Goal: Check status: Check status

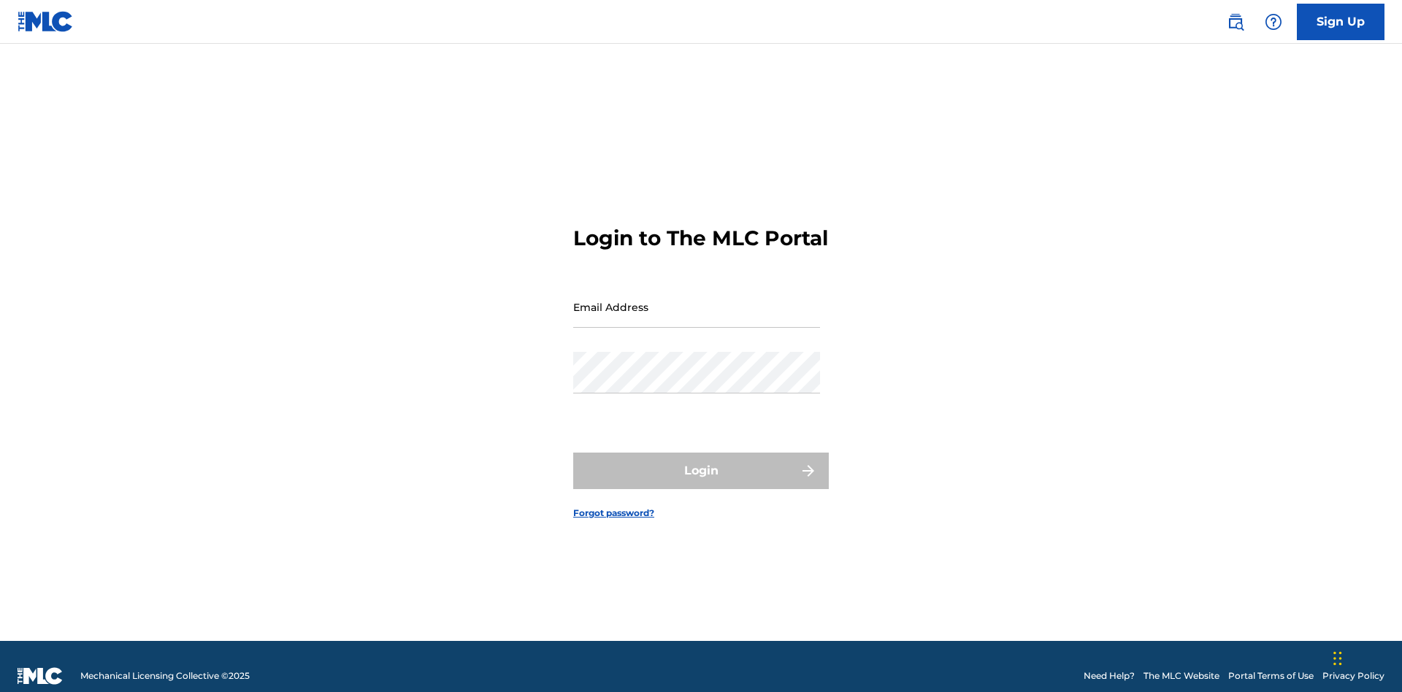
scroll to position [19, 0]
click at [696, 300] on input "Email Address" at bounding box center [696, 307] width 247 height 42
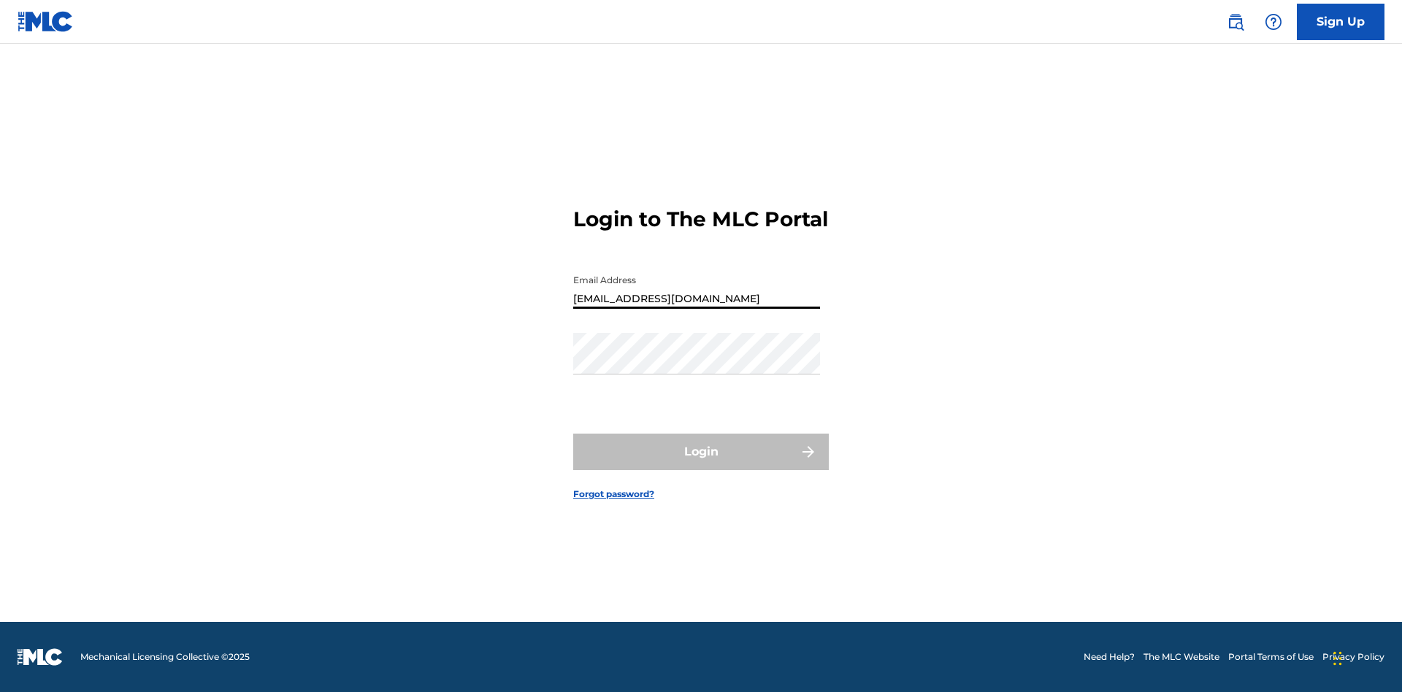
type input "[EMAIL_ADDRESS][DOMAIN_NAME]"
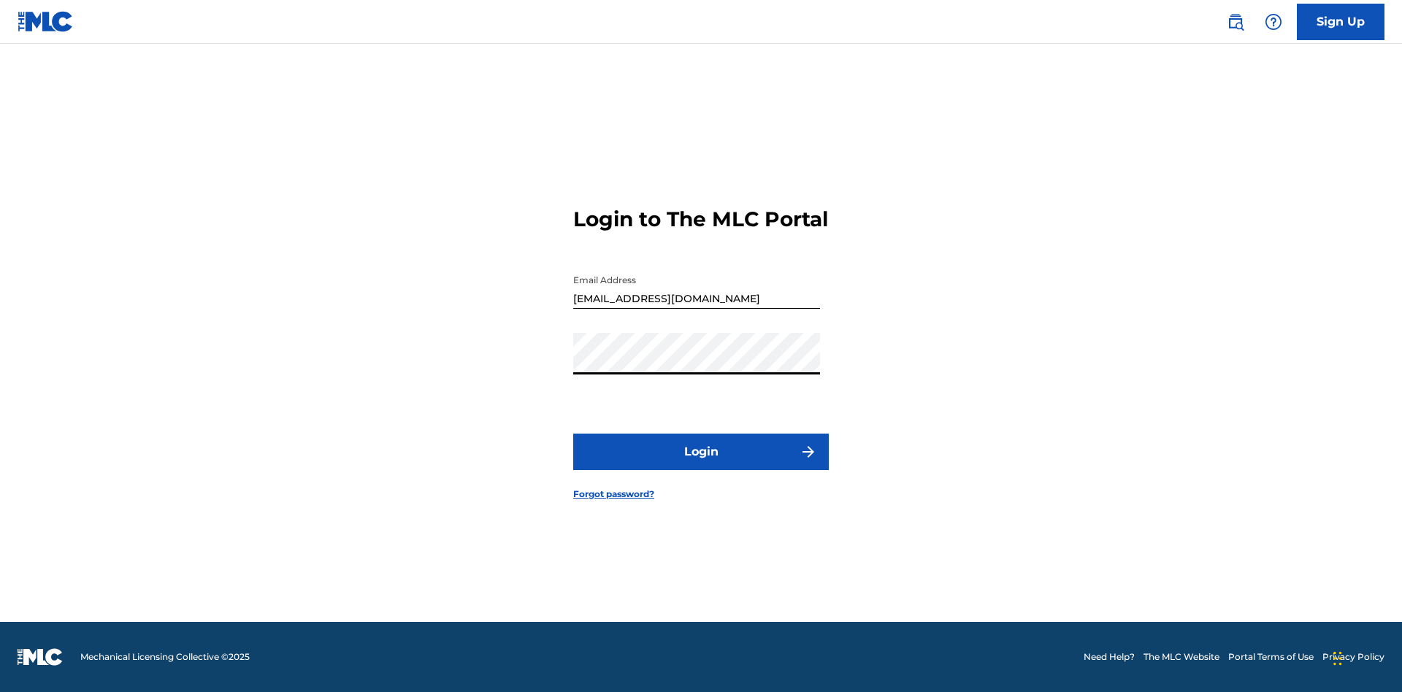
click at [701, 464] on button "Login" at bounding box center [701, 452] width 256 height 37
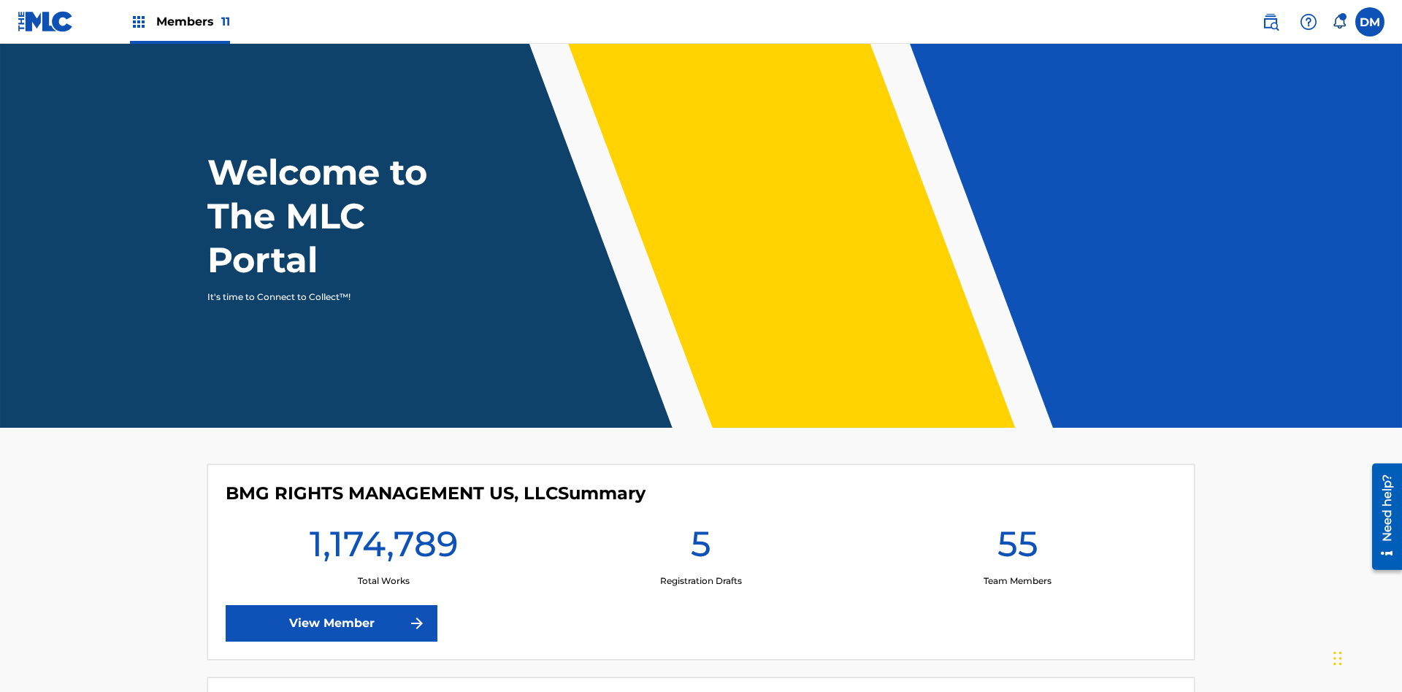
scroll to position [63, 0]
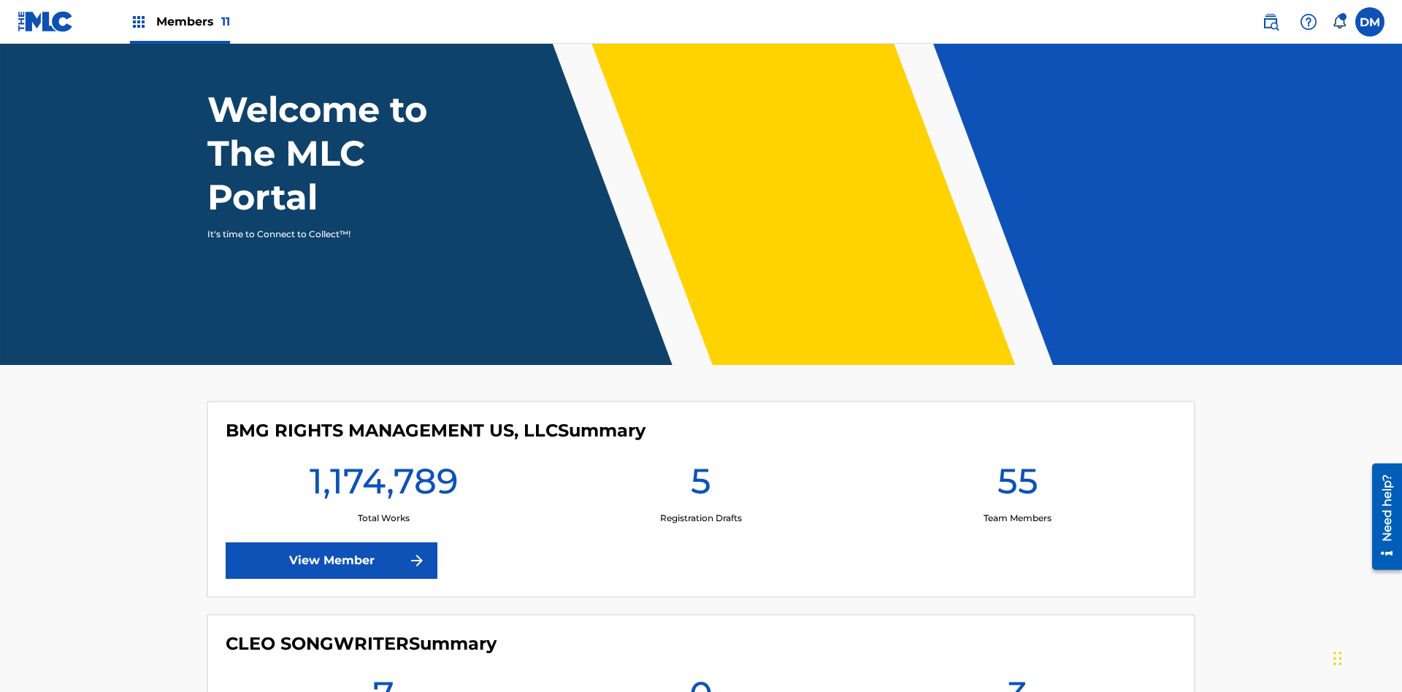
click at [180, 21] on span "Members 11" at bounding box center [193, 21] width 74 height 17
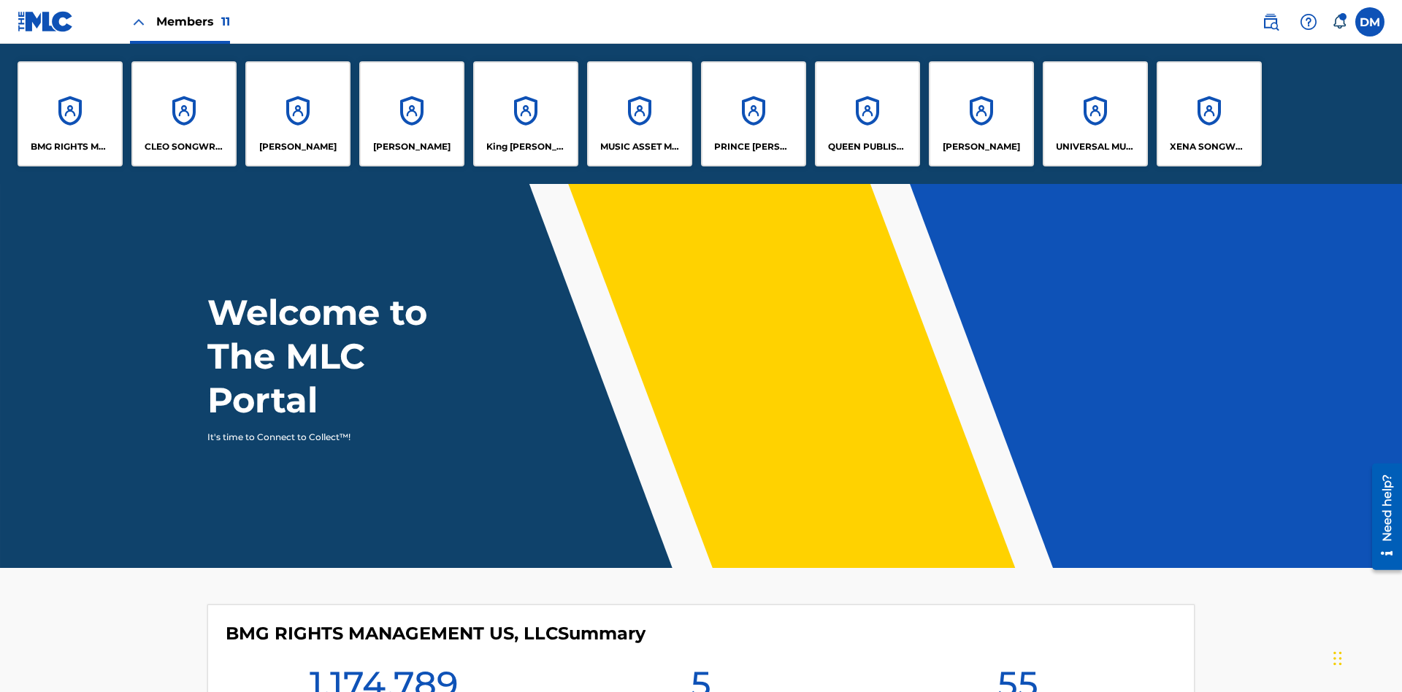
click at [1094, 147] on p "UNIVERSAL MUSIC PUB GROUP" at bounding box center [1096, 146] width 80 height 13
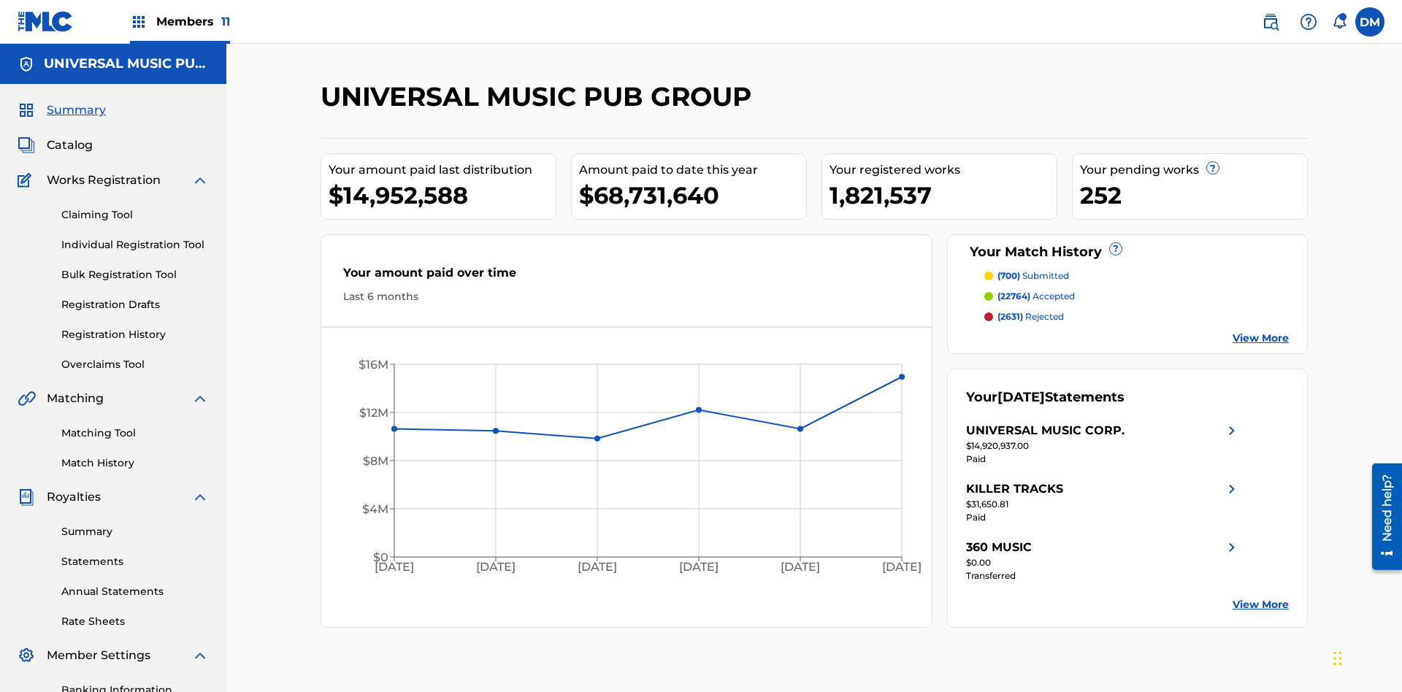
click at [135, 327] on link "Registration History" at bounding box center [134, 334] width 147 height 15
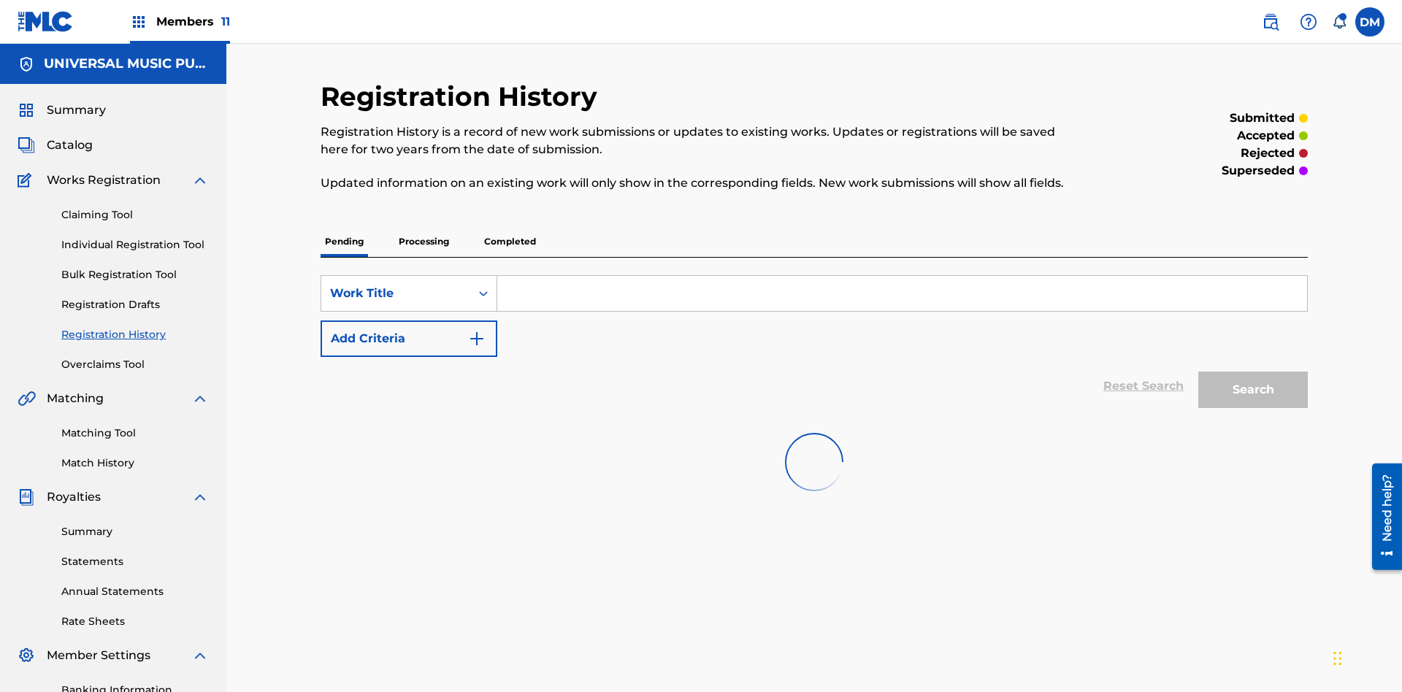
click at [510, 226] on p "Completed" at bounding box center [510, 241] width 61 height 31
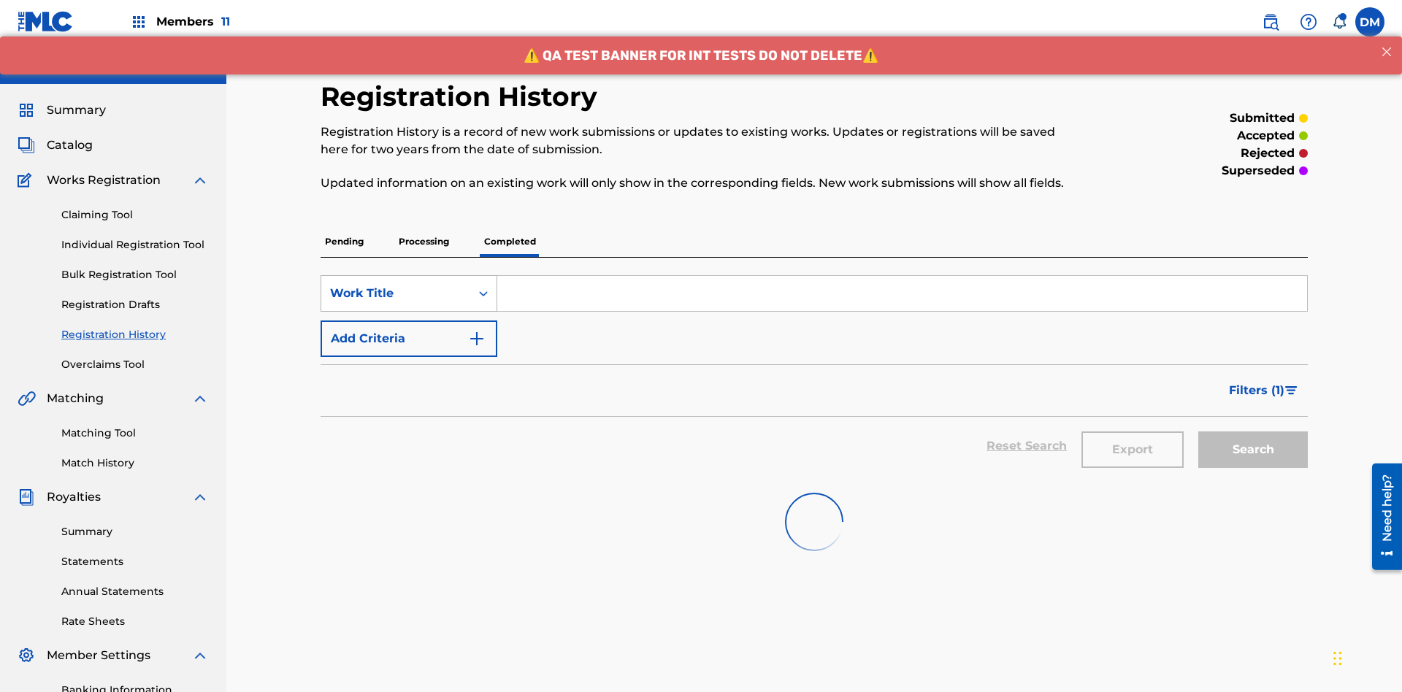
click at [396, 285] on div "Work Title" at bounding box center [395, 294] width 131 height 18
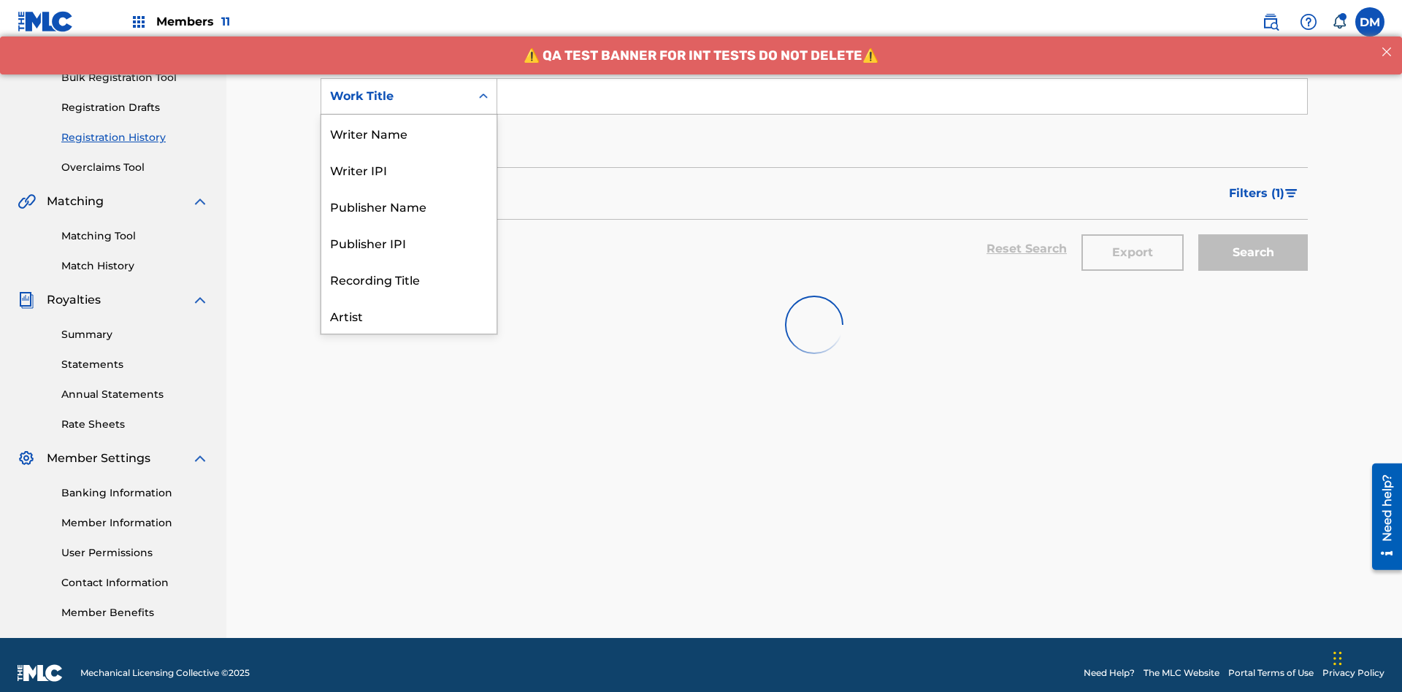
scroll to position [73, 0]
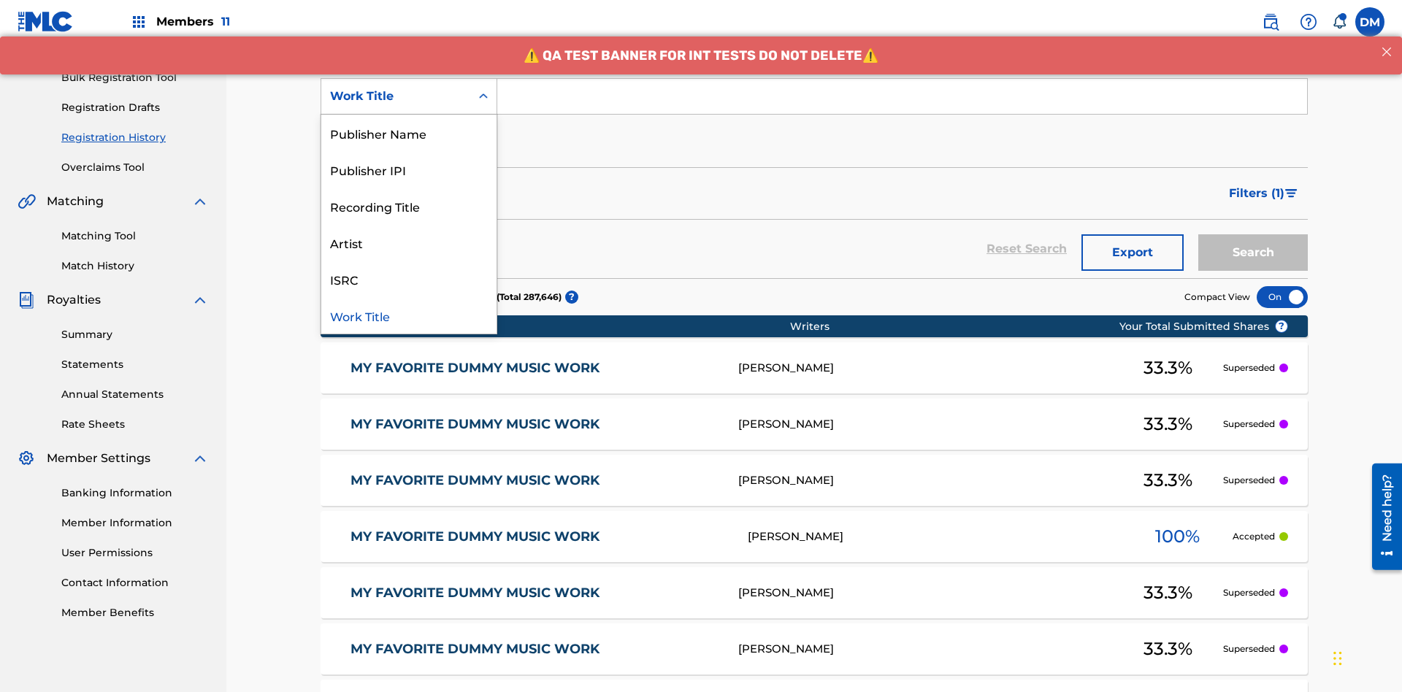
click at [409, 315] on div "Work Title" at bounding box center [408, 315] width 175 height 37
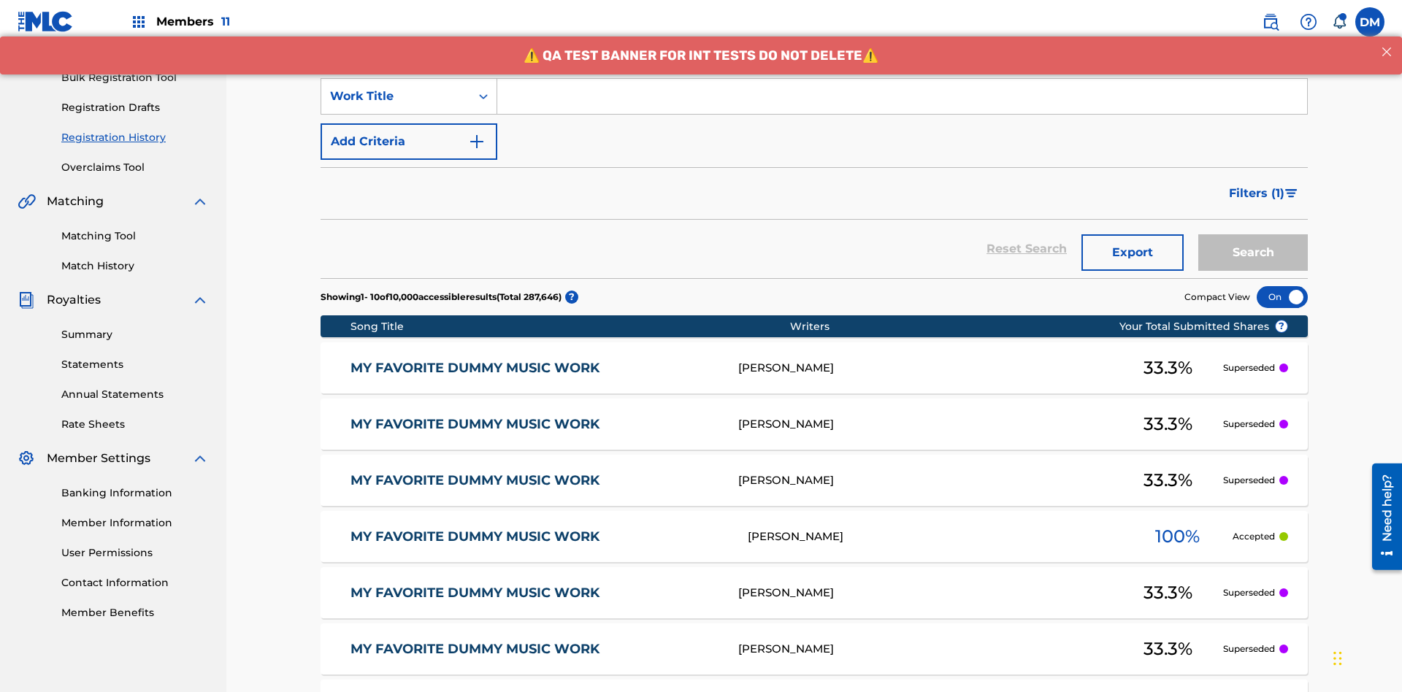
click at [409, 123] on button "Add Criteria" at bounding box center [408, 141] width 177 height 37
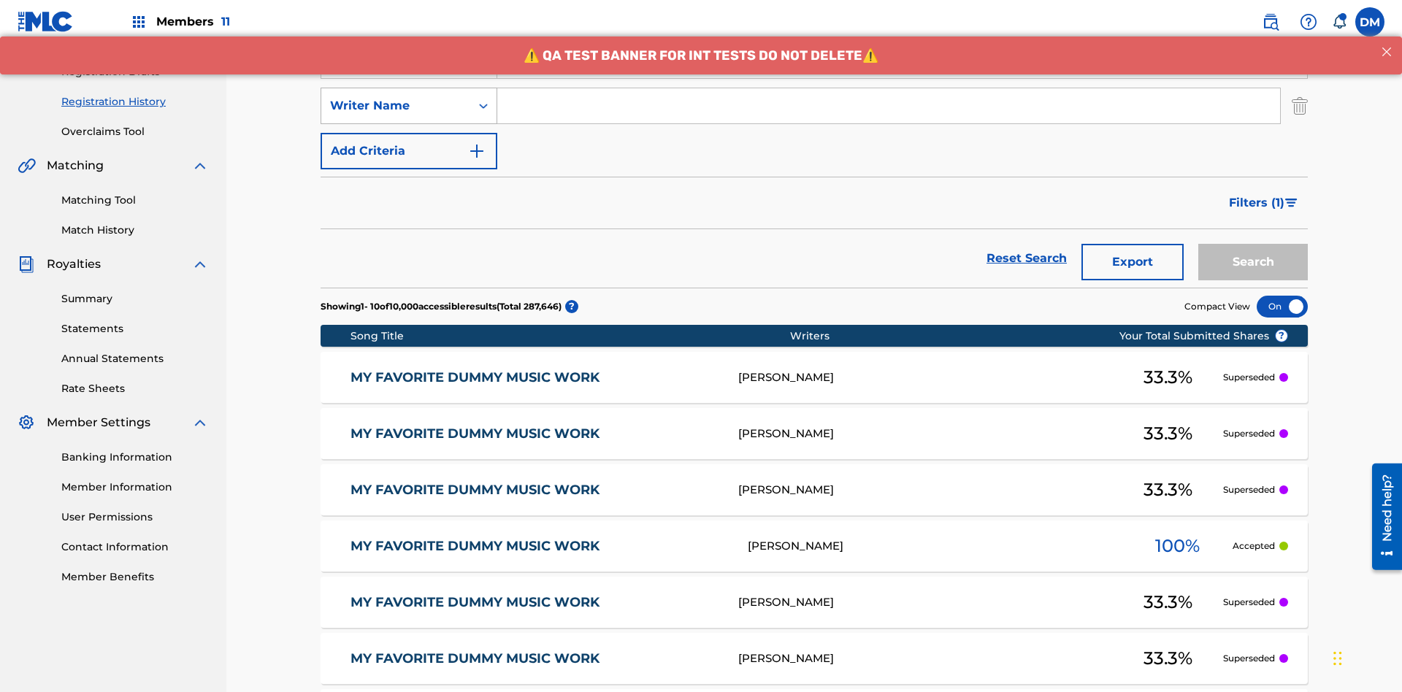
click at [396, 97] on div "Writer Name" at bounding box center [395, 106] width 131 height 18
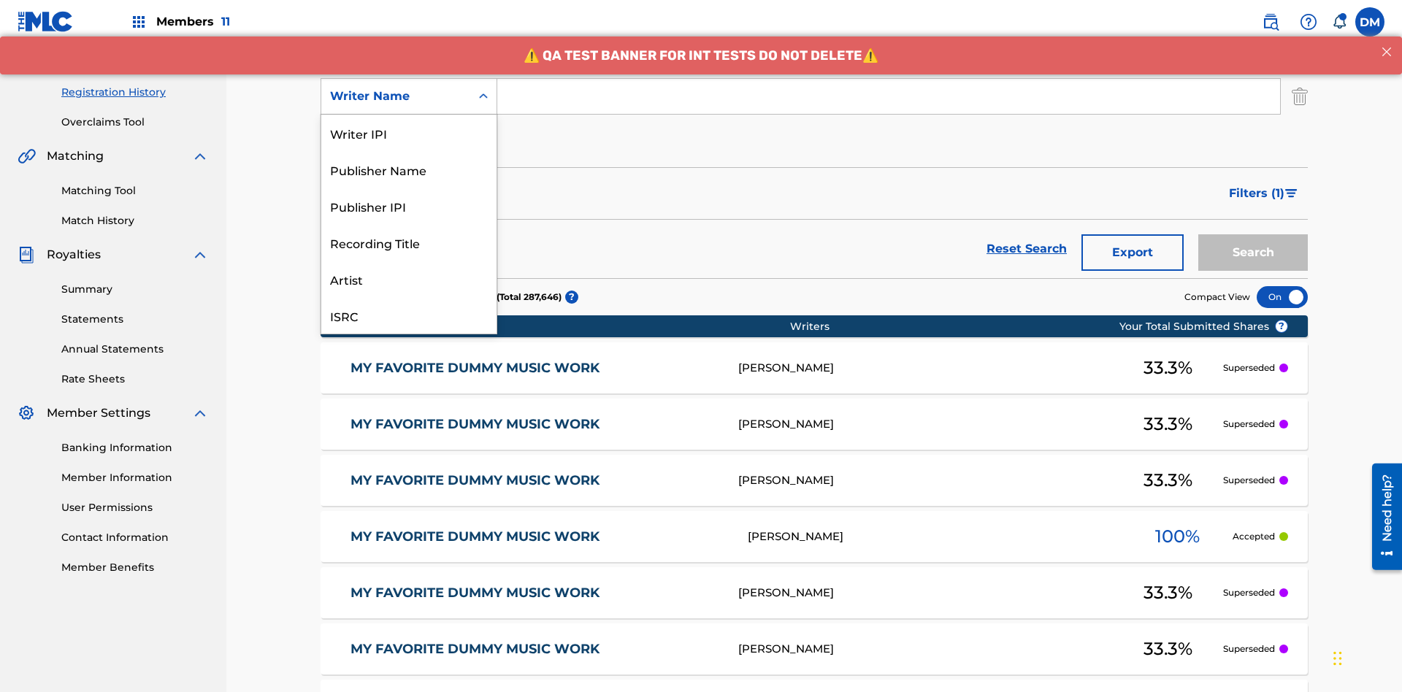
scroll to position [37, 0]
click at [409, 206] on div "Recording Title" at bounding box center [408, 206] width 175 height 37
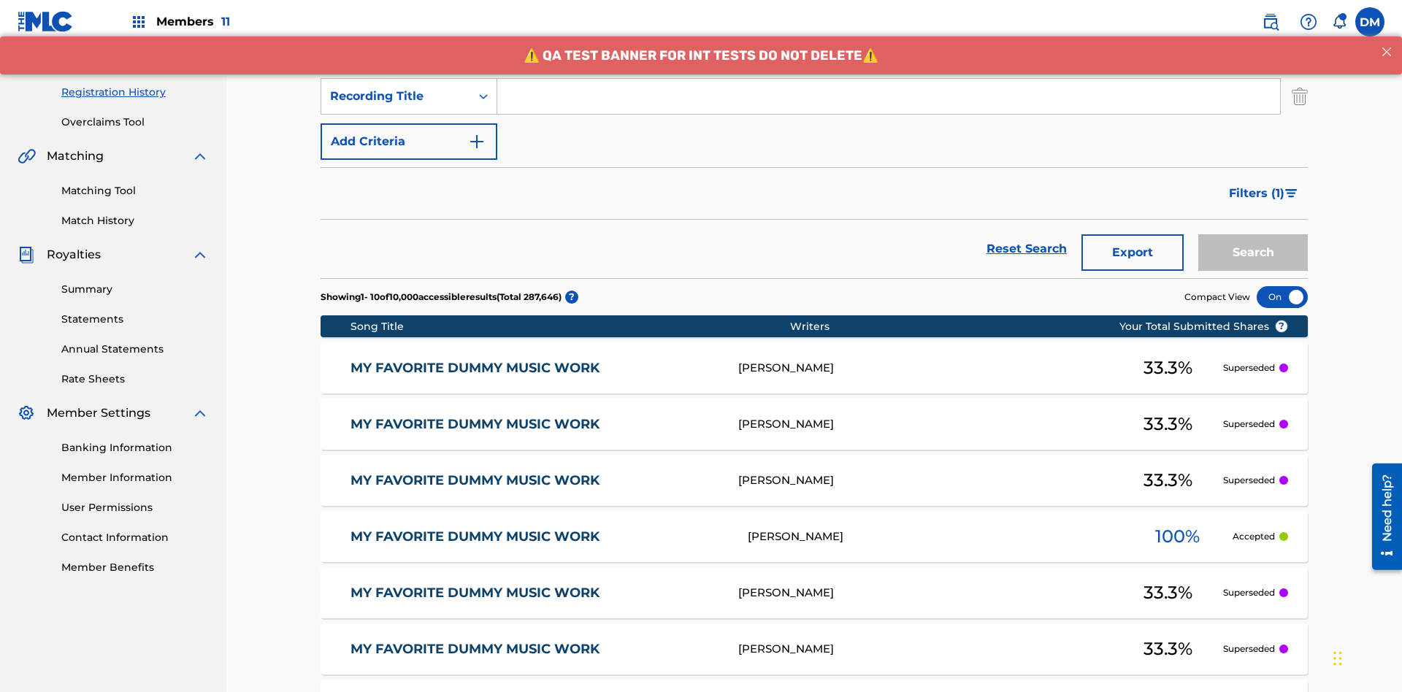
click at [409, 123] on button "Add Criteria" at bounding box center [408, 141] width 177 height 37
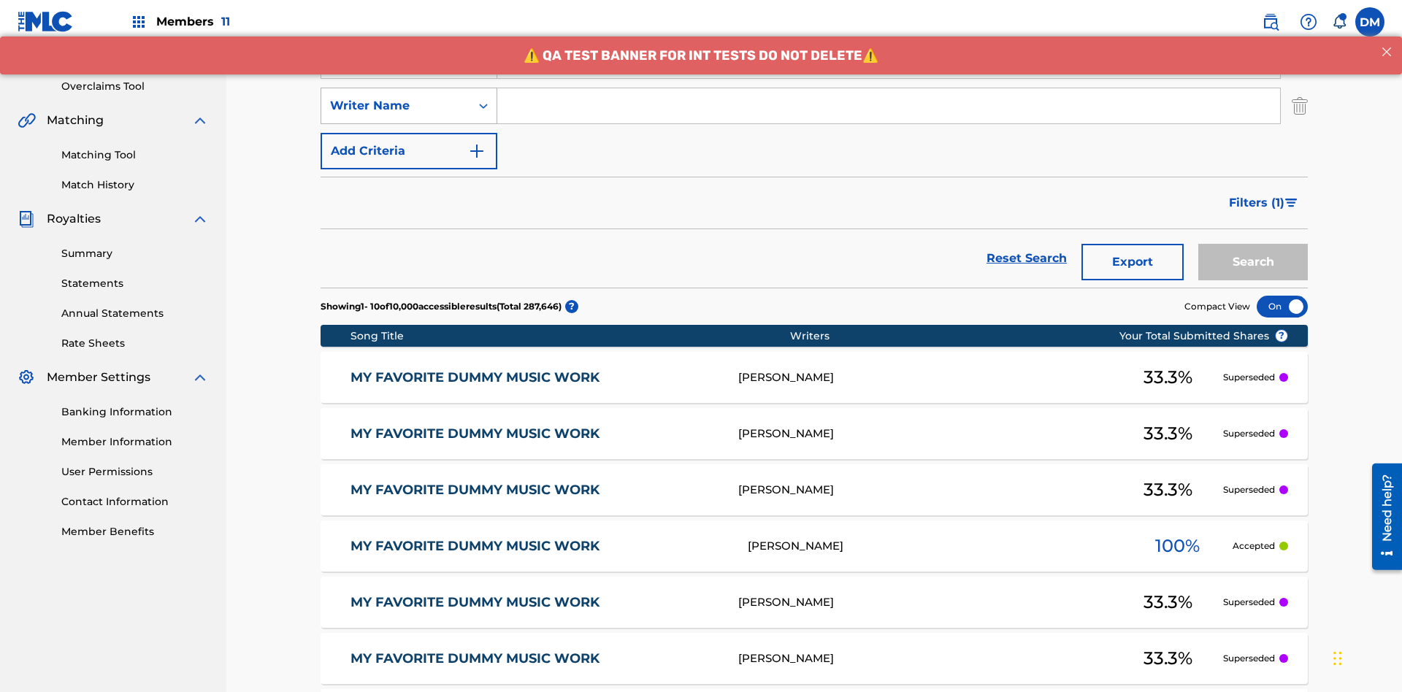
click at [396, 97] on div "Writer Name" at bounding box center [395, 106] width 131 height 18
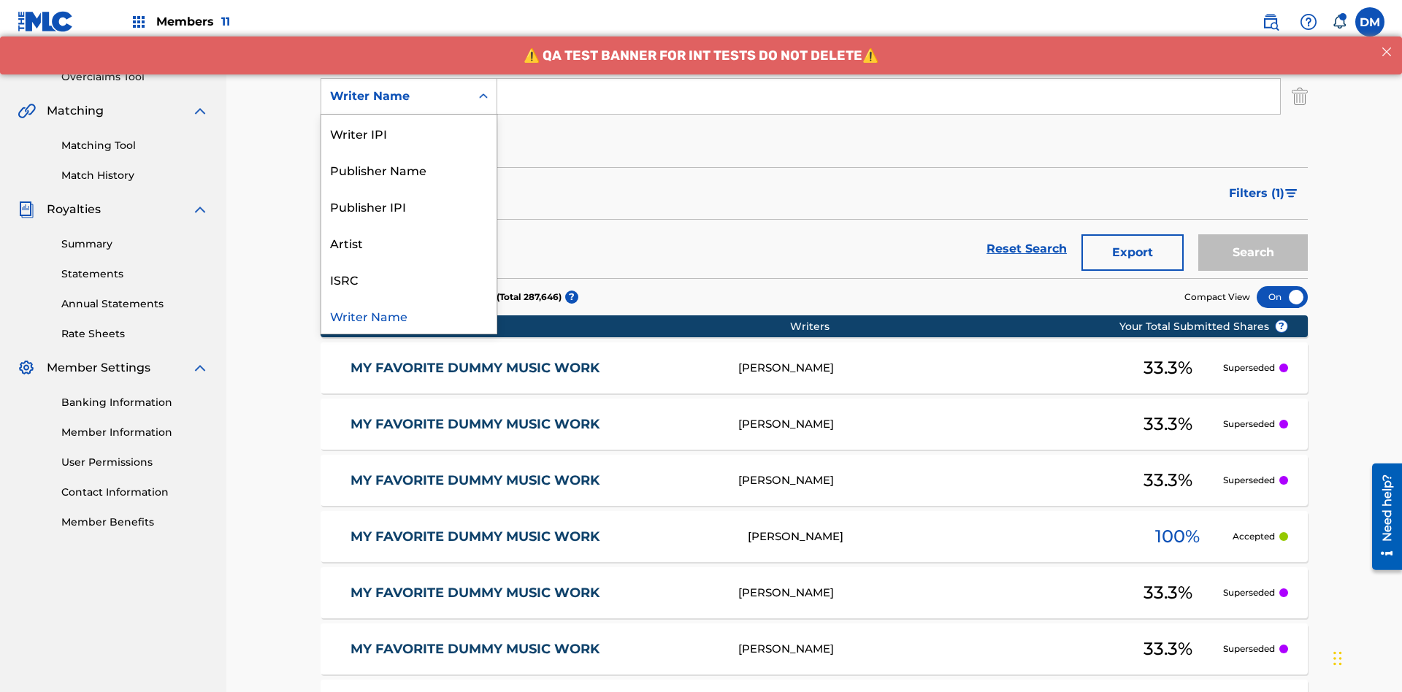
click at [409, 279] on div "ISRC" at bounding box center [408, 279] width 175 height 37
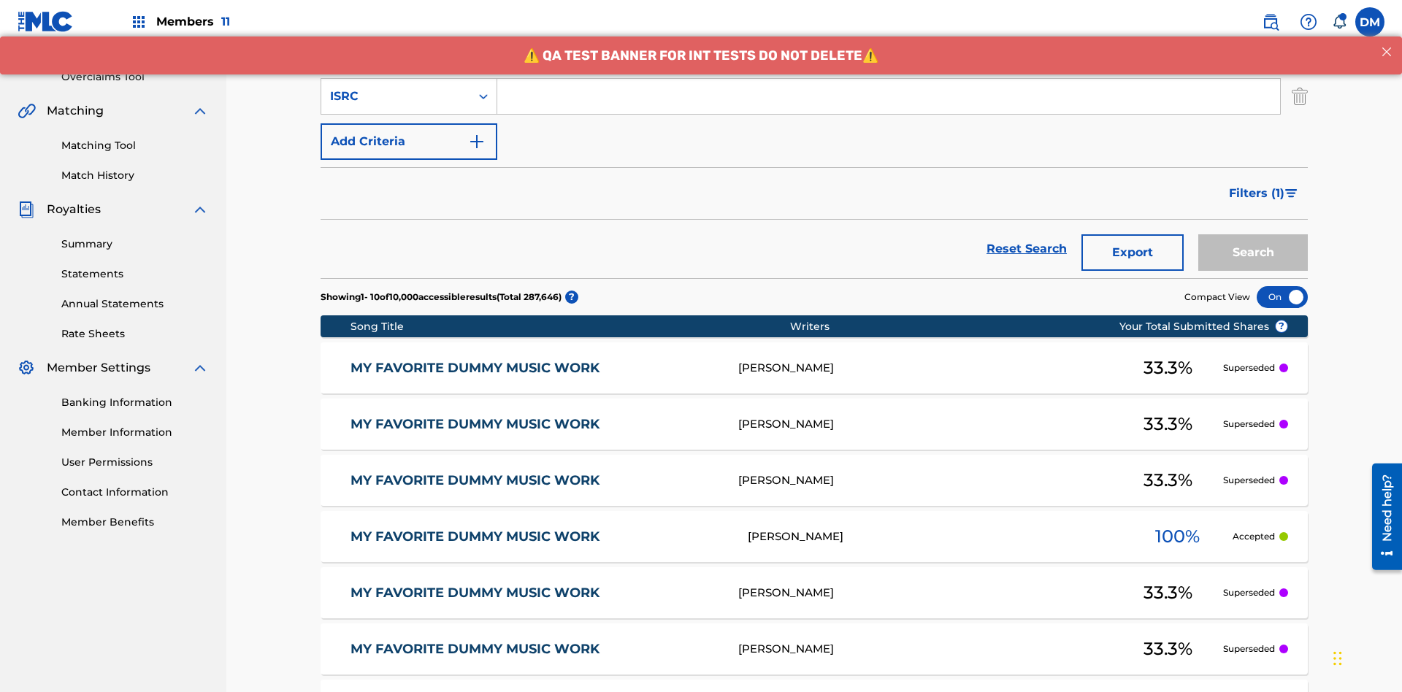
click at [409, 123] on button "Add Criteria" at bounding box center [408, 141] width 177 height 37
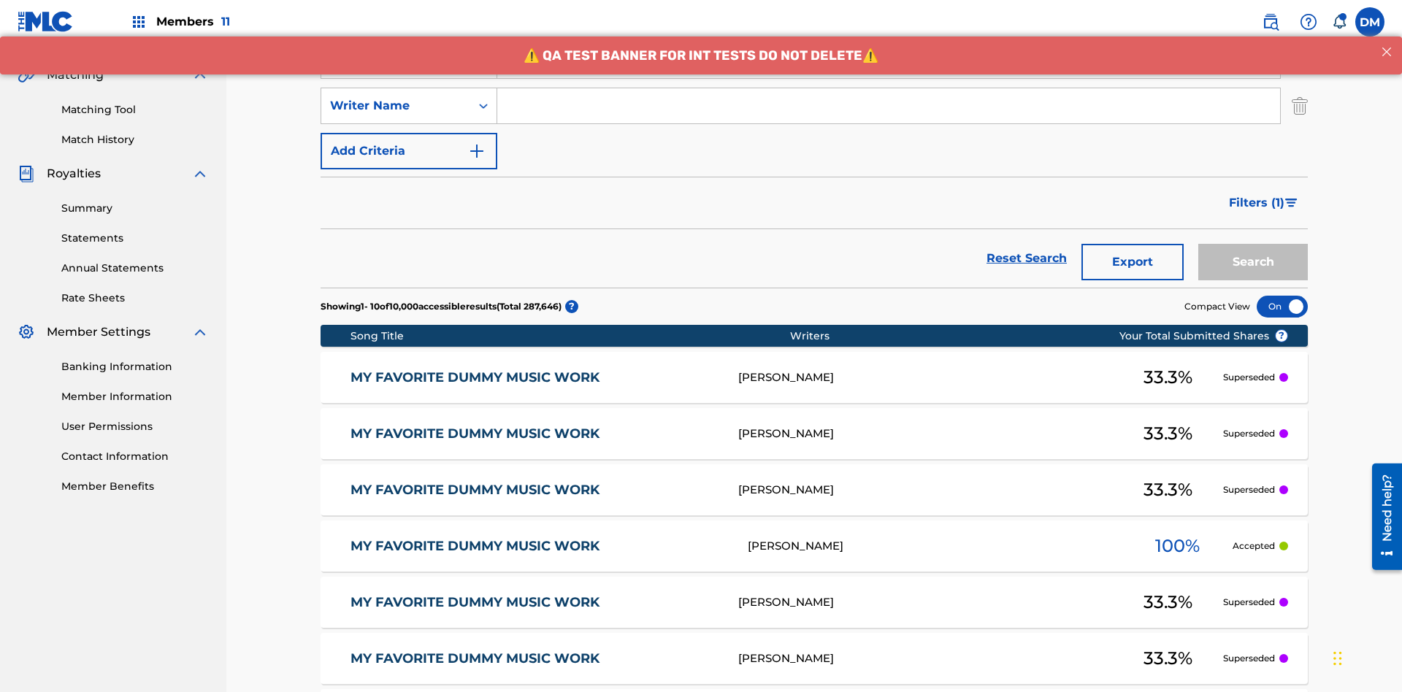
scroll to position [333, 0]
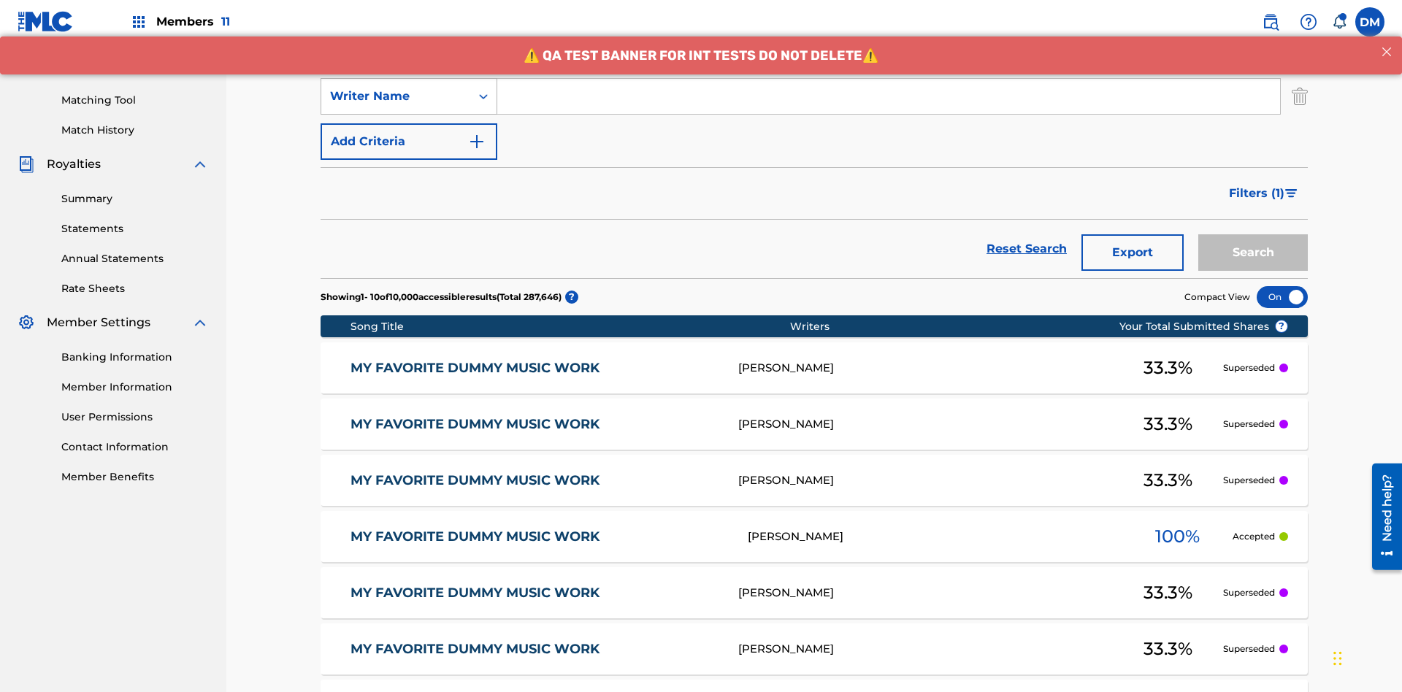
click at [396, 96] on div "Writer Name" at bounding box center [395, 97] width 131 height 18
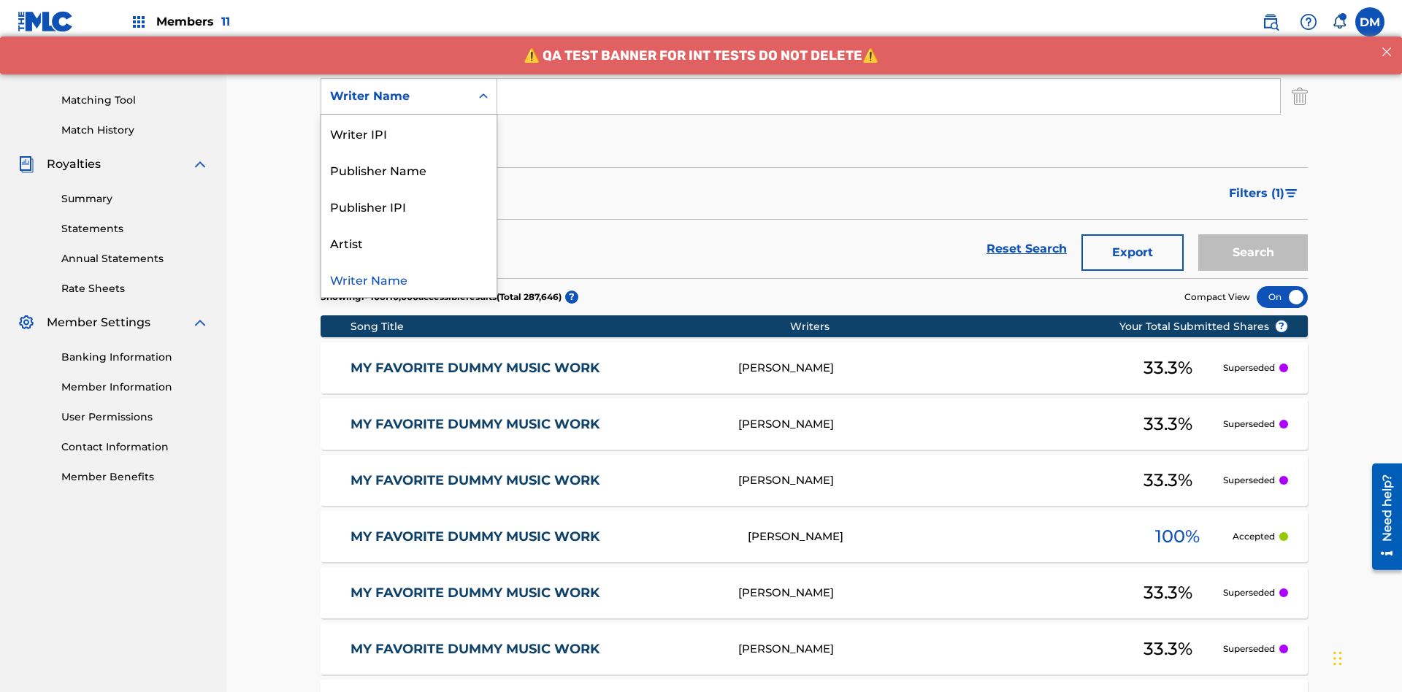
click at [409, 206] on div "Publisher IPI" at bounding box center [408, 206] width 175 height 37
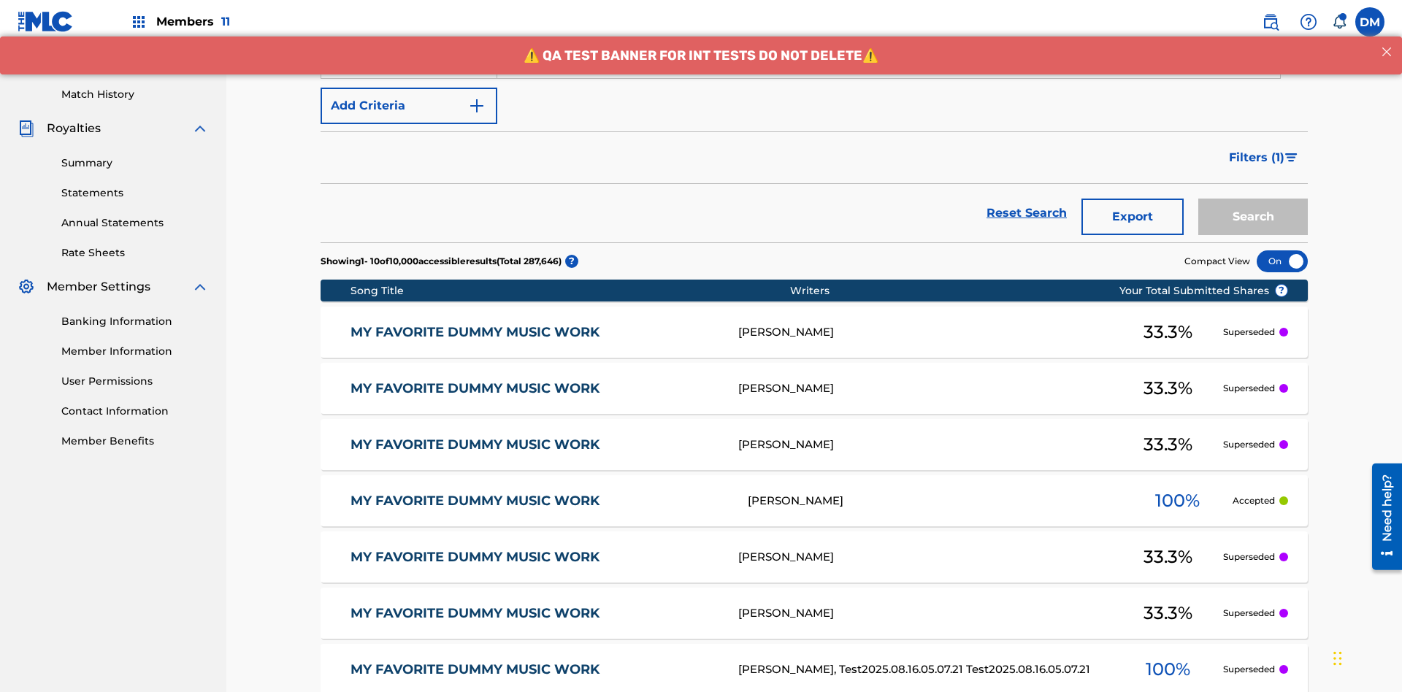
click at [409, 106] on button "Add Criteria" at bounding box center [408, 106] width 177 height 37
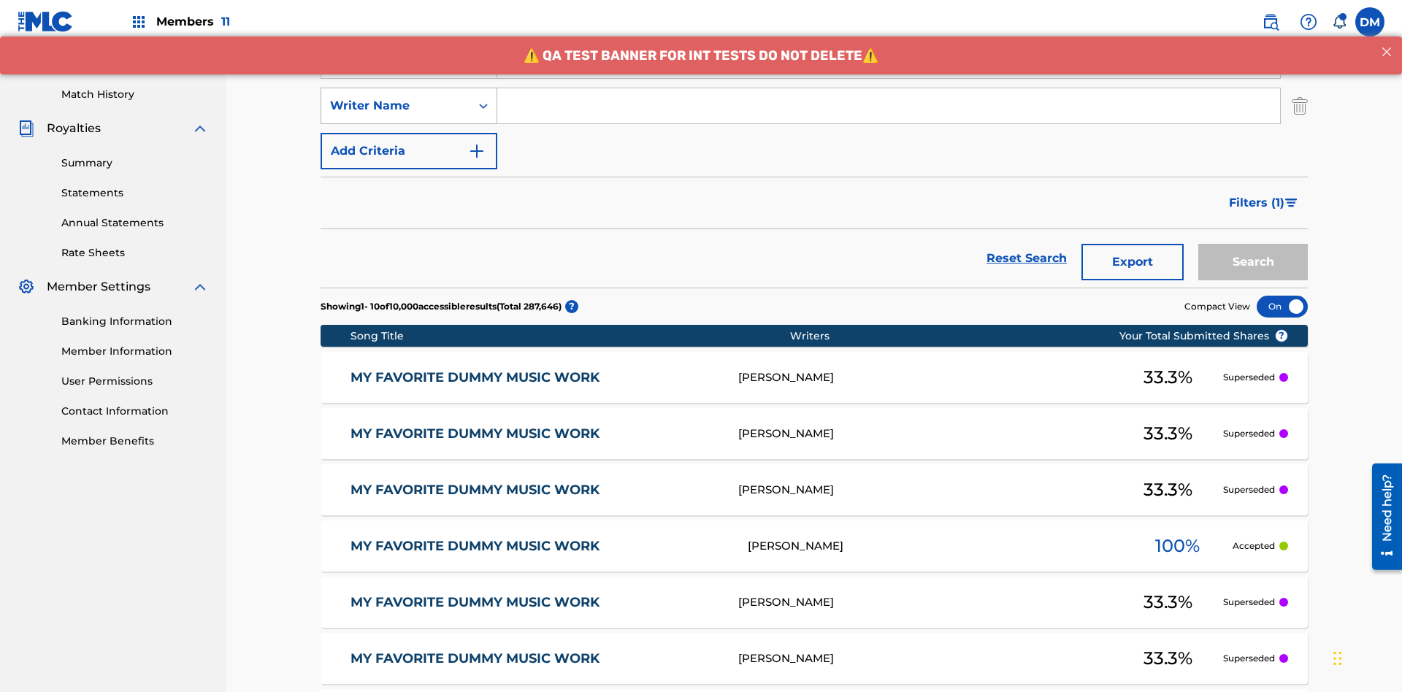
click at [396, 97] on div "Writer Name" at bounding box center [395, 106] width 131 height 18
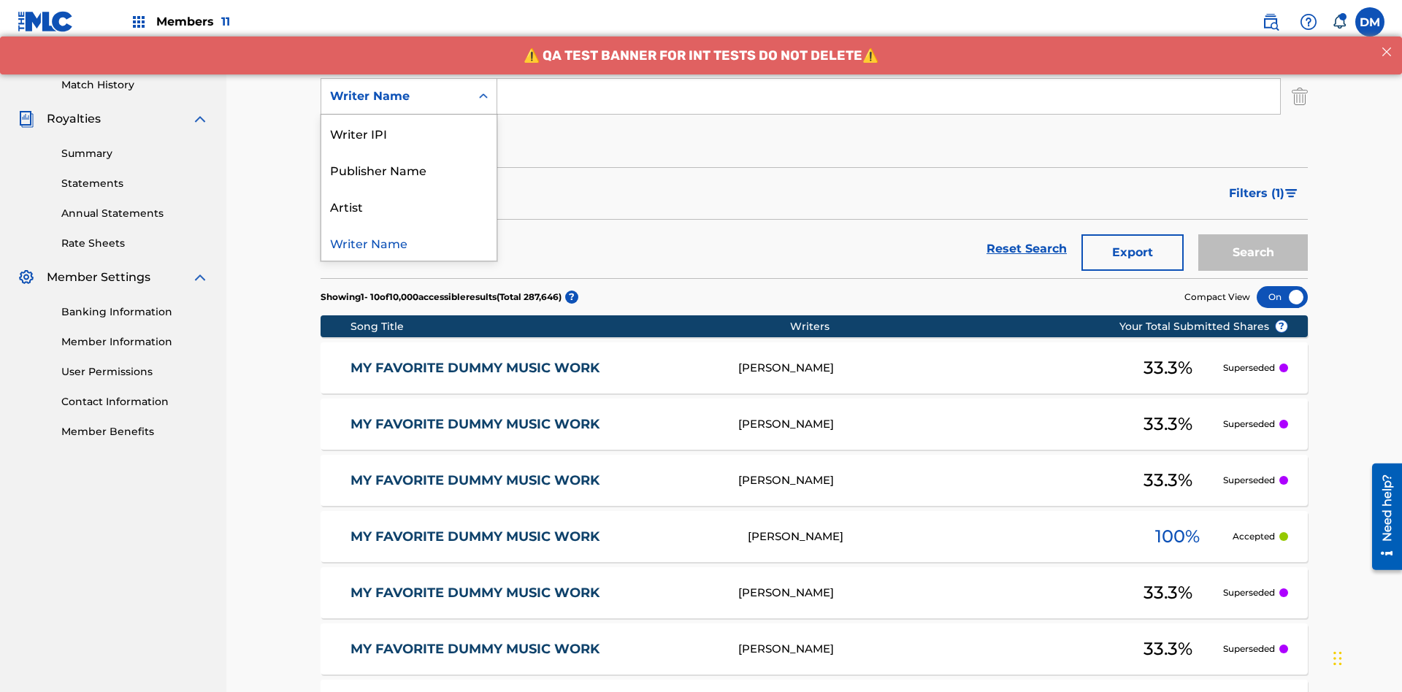
click at [409, 206] on div "Artist" at bounding box center [408, 206] width 175 height 37
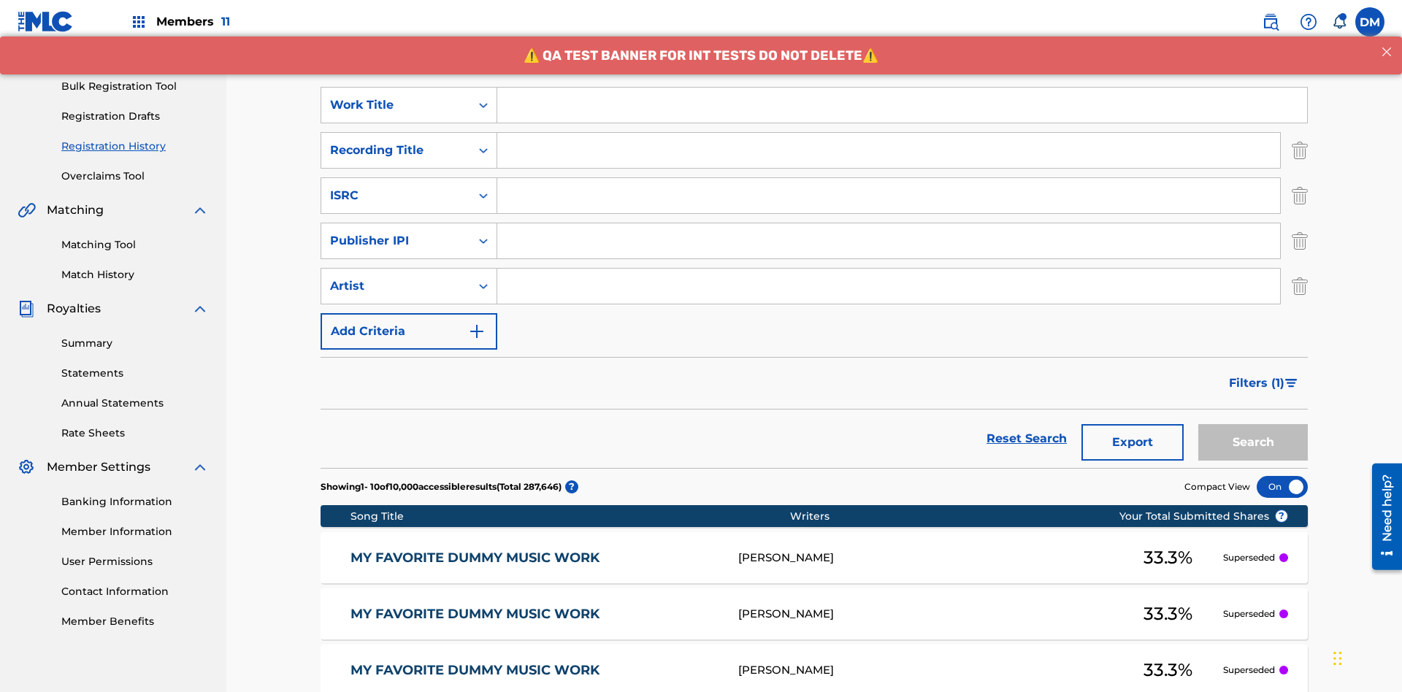
click at [902, 105] on input "Search Form" at bounding box center [902, 105] width 810 height 35
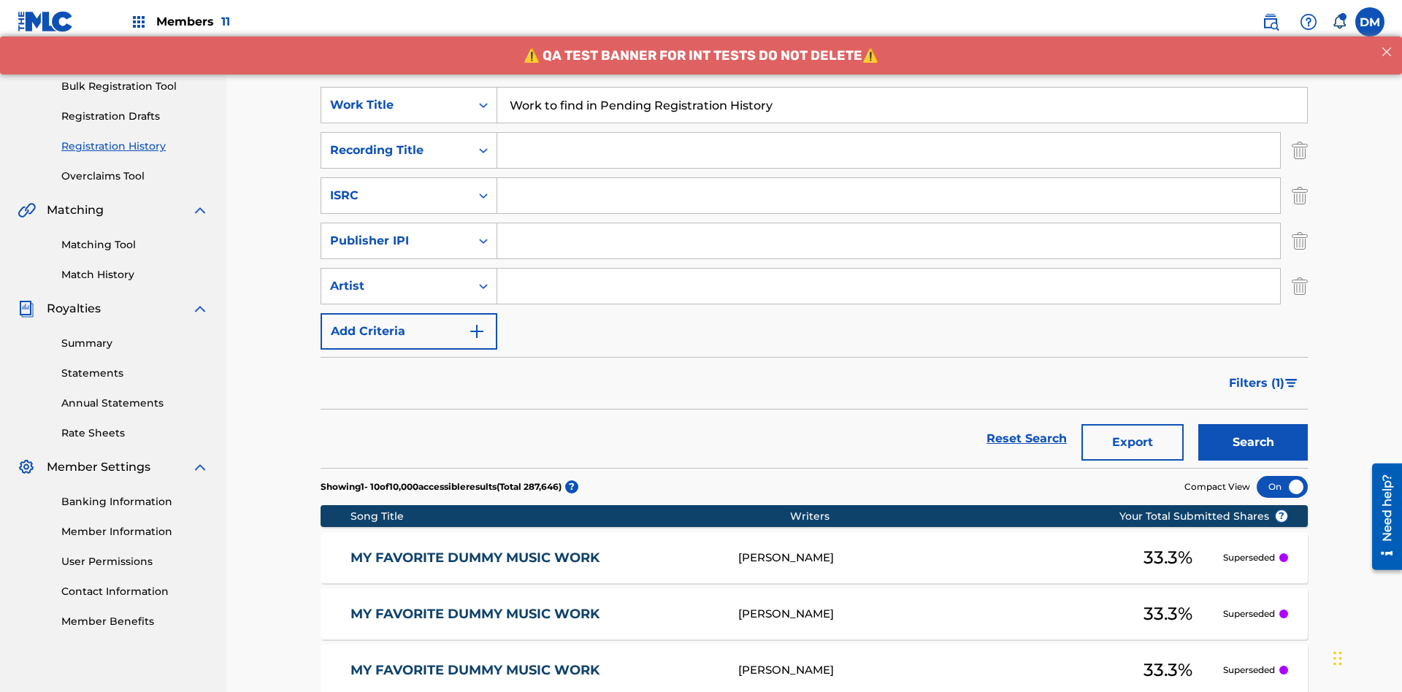
type input "Work to find in Pending Registration History"
click at [888, 133] on input "Search Form" at bounding box center [888, 150] width 783 height 35
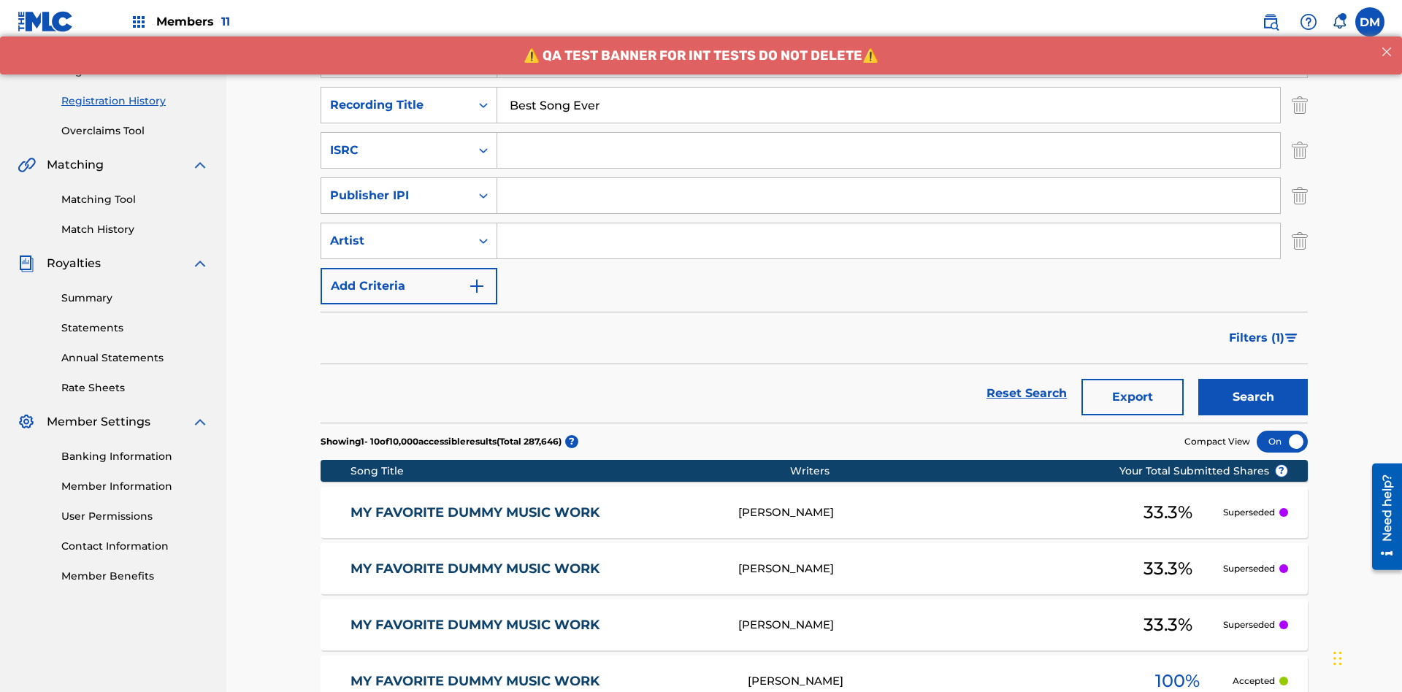
type input "Best Song Ever"
click at [888, 133] on input "Search Form" at bounding box center [888, 150] width 783 height 35
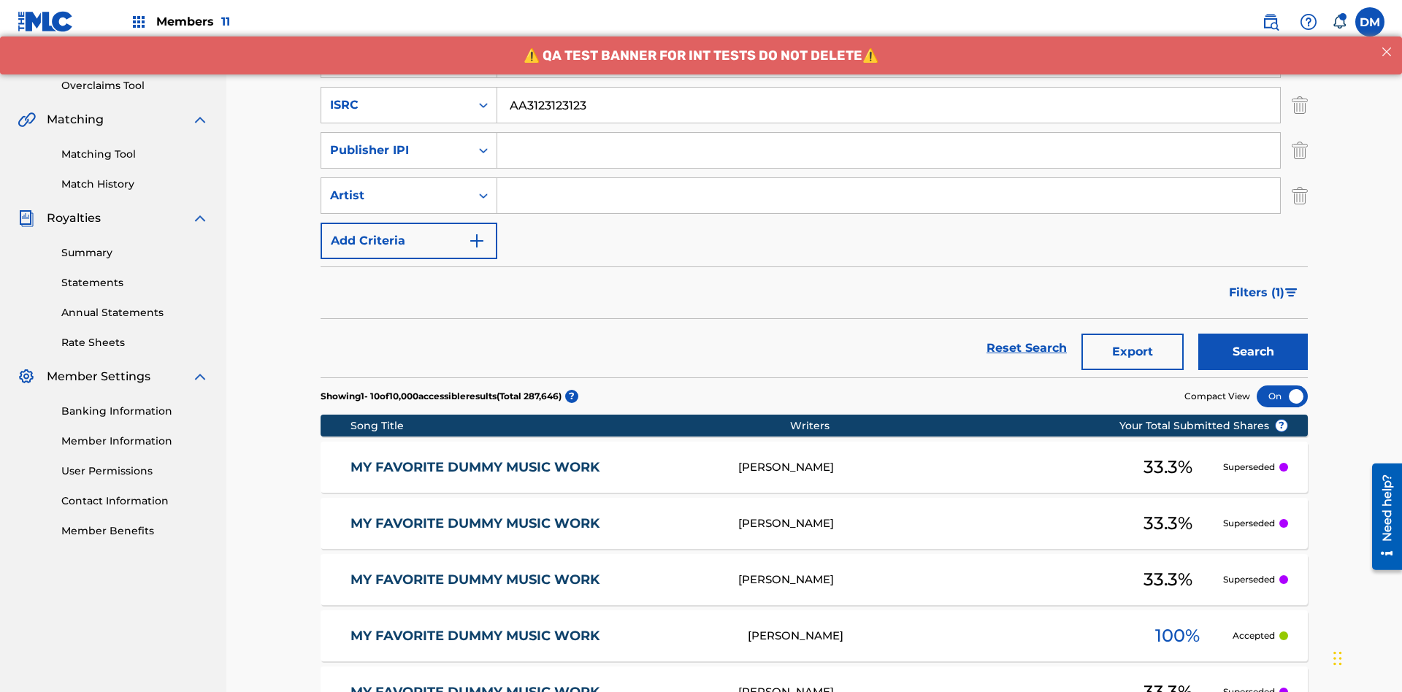
type input "AA3123123123"
click at [888, 133] on input "Search Form" at bounding box center [888, 150] width 783 height 35
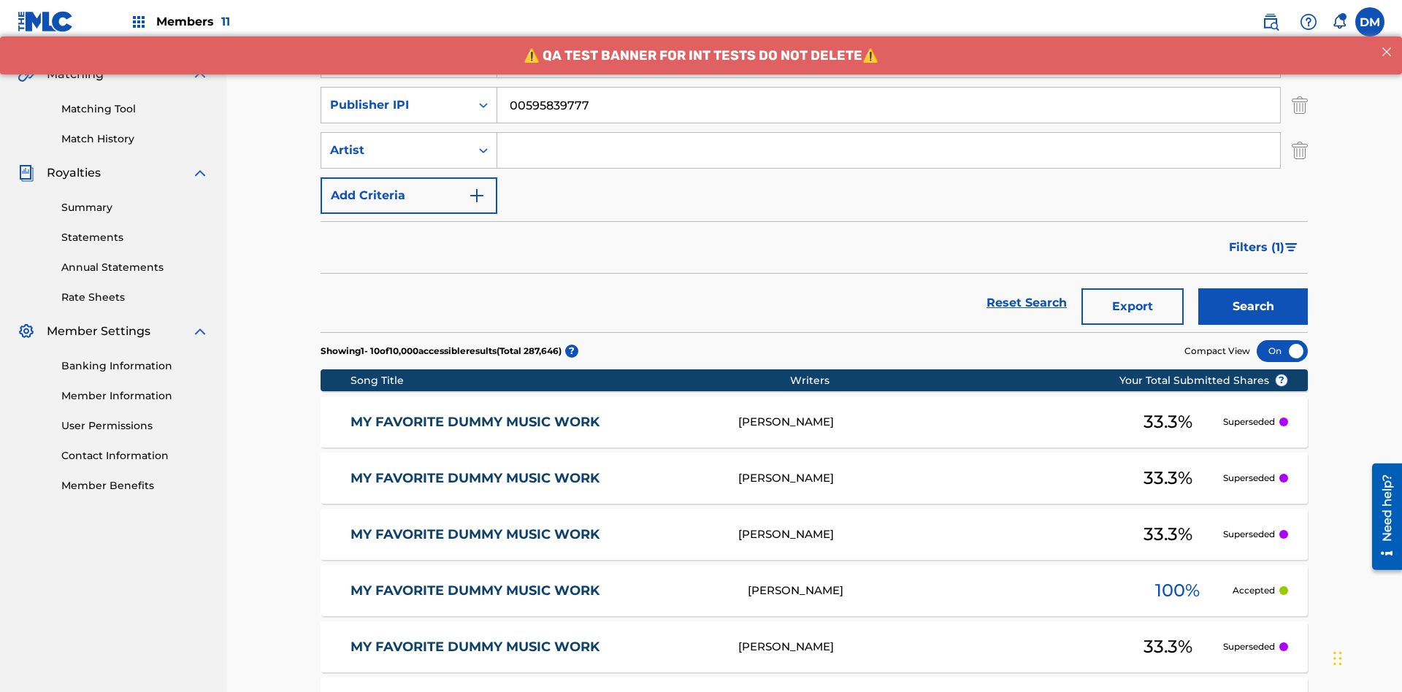
type input "00595839777"
click at [888, 133] on input "Search Form" at bounding box center [888, 150] width 783 height 35
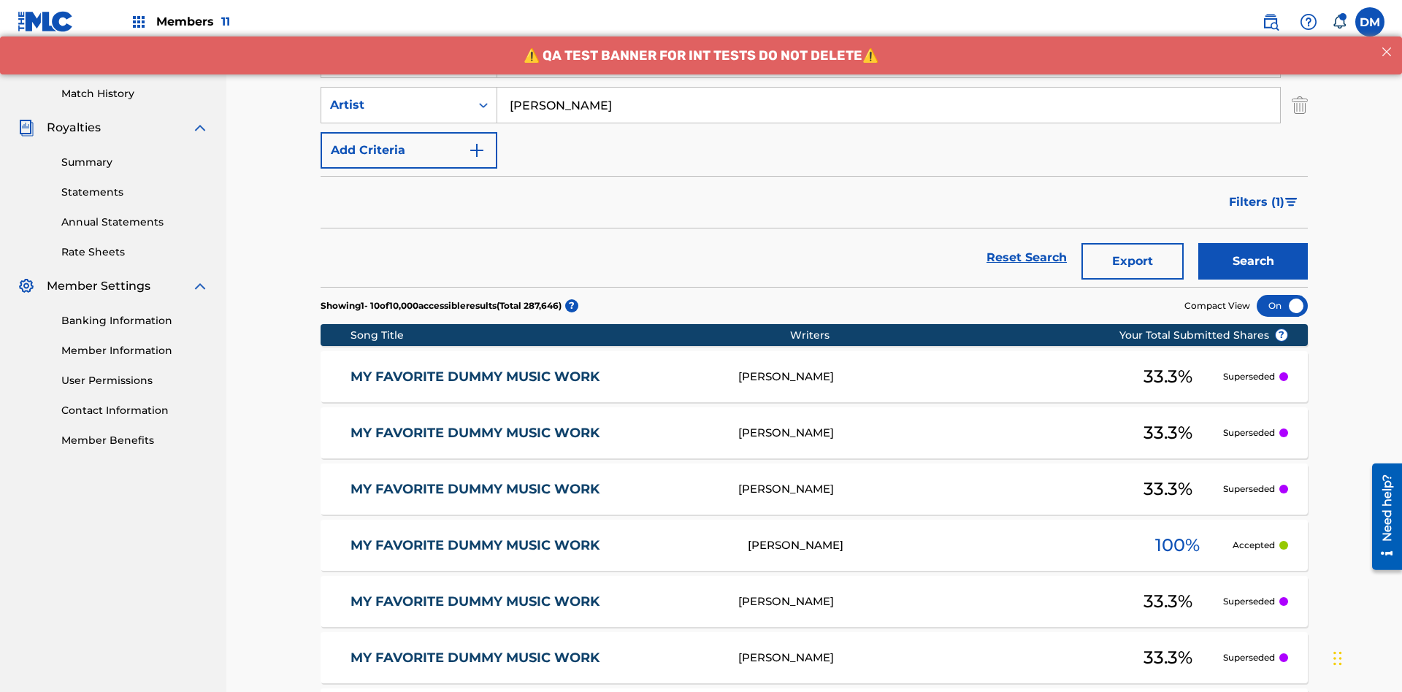
type input "[PERSON_NAME]"
click at [1253, 243] on button "Search" at bounding box center [1253, 261] width 110 height 37
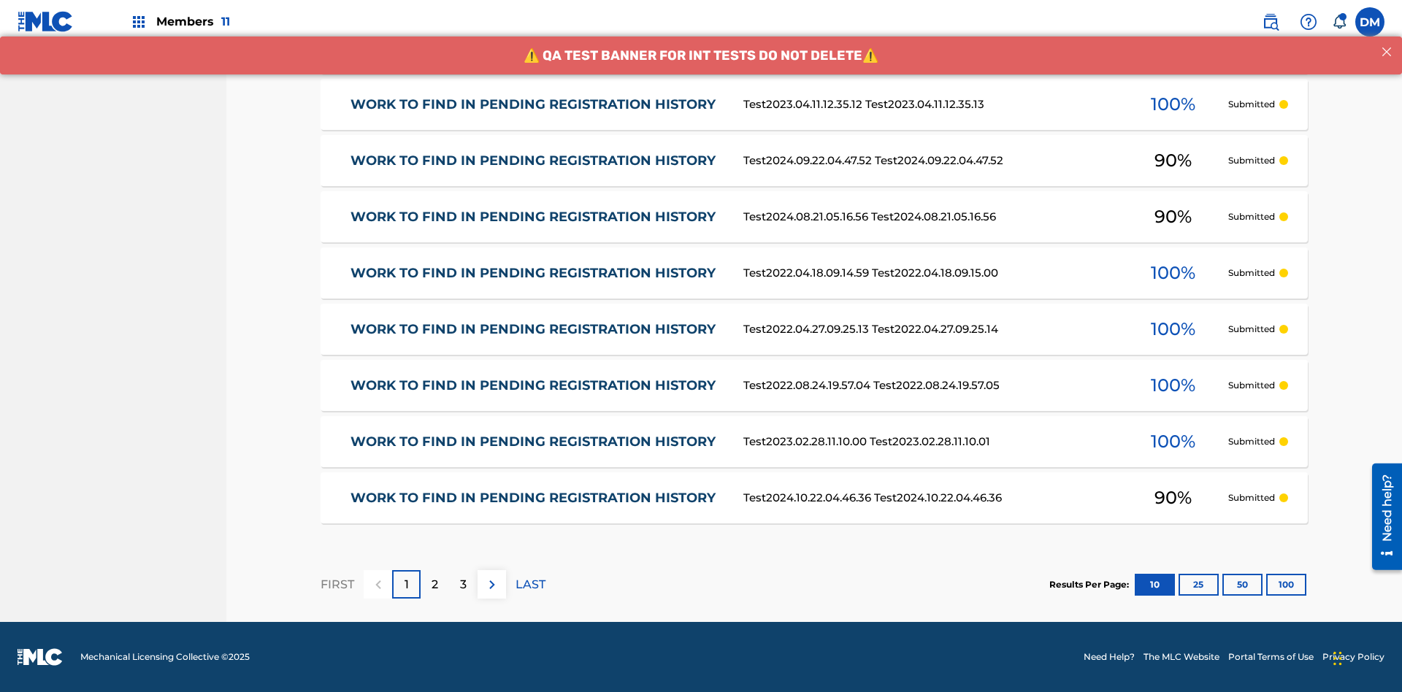
click at [1266, 584] on button "100" at bounding box center [1286, 585] width 40 height 22
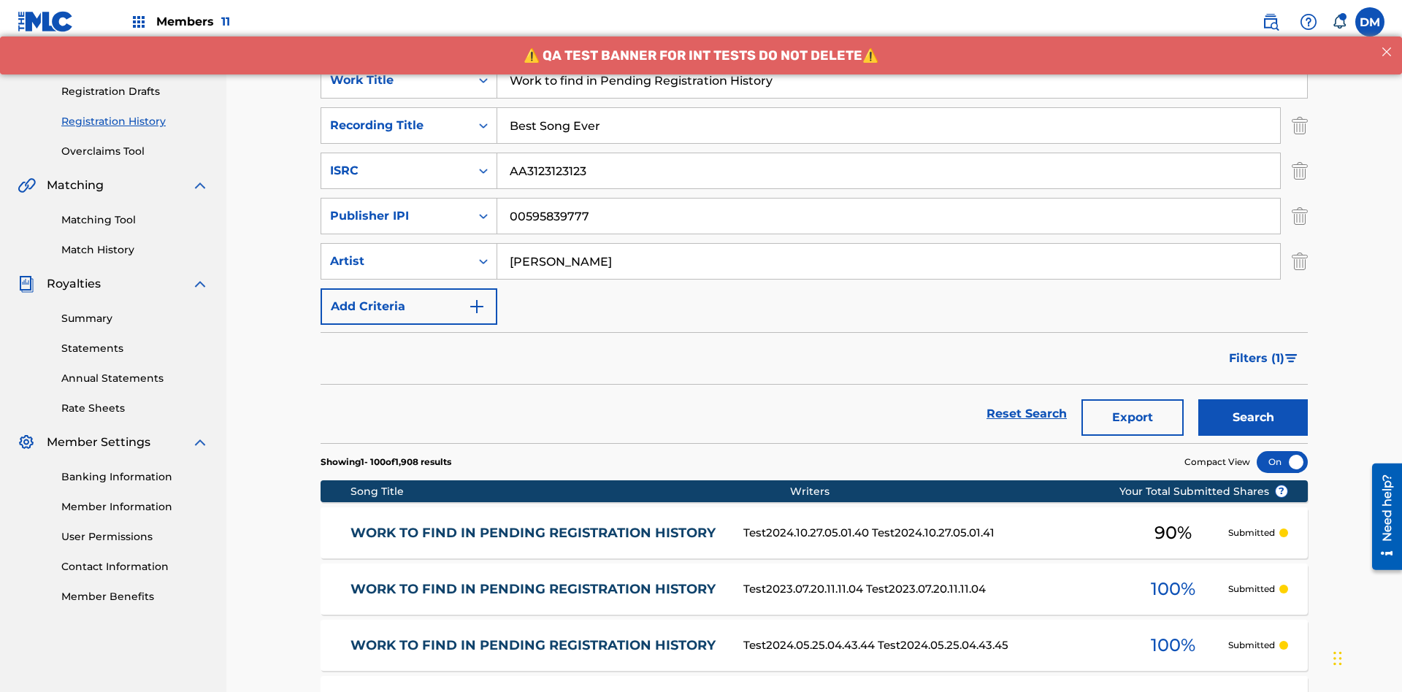
scroll to position [577, 0]
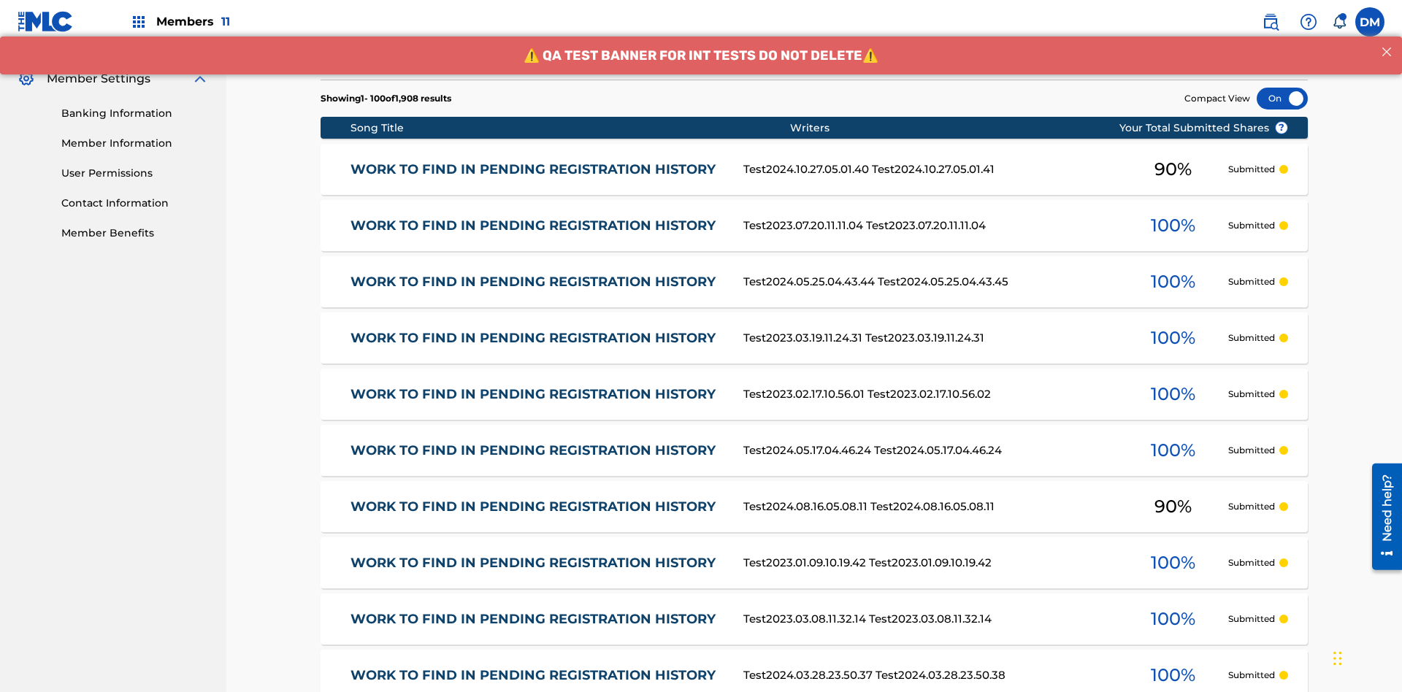
click at [1282, 99] on div at bounding box center [1281, 99] width 51 height 22
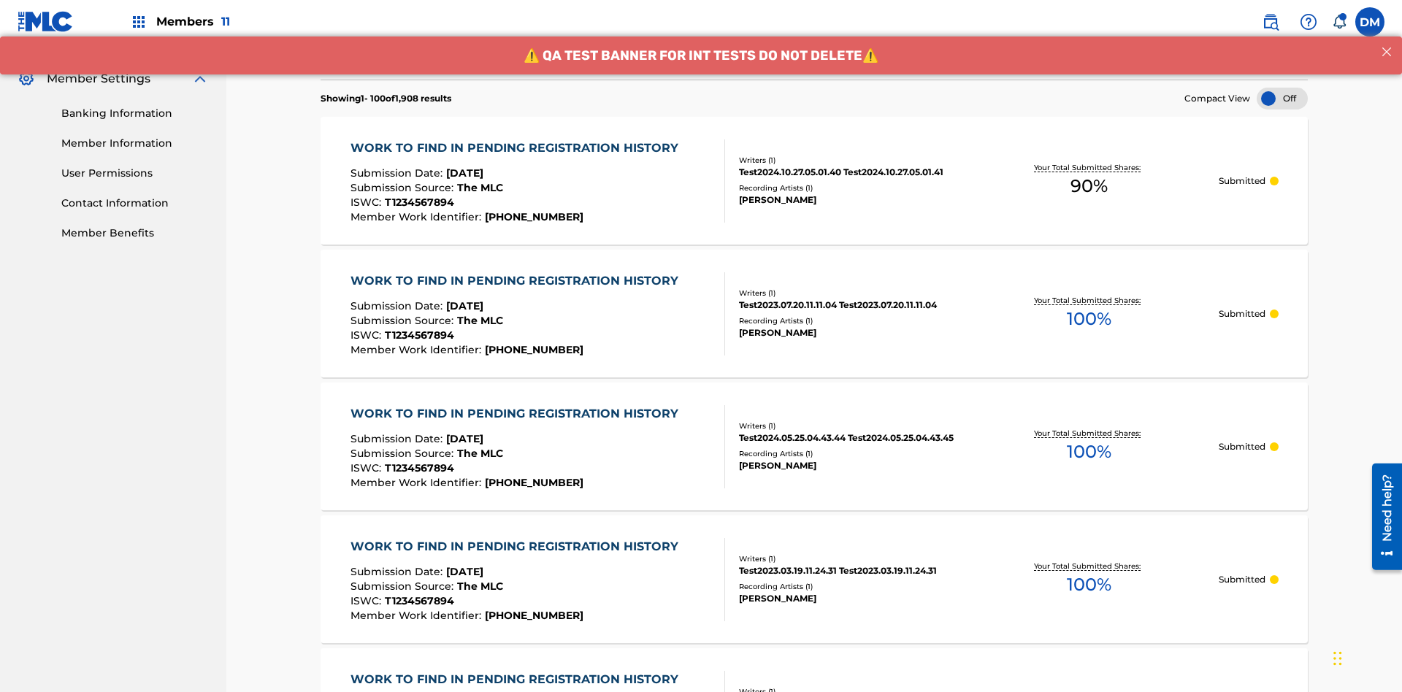
click at [1088, 173] on span "90 %" at bounding box center [1088, 186] width 37 height 26
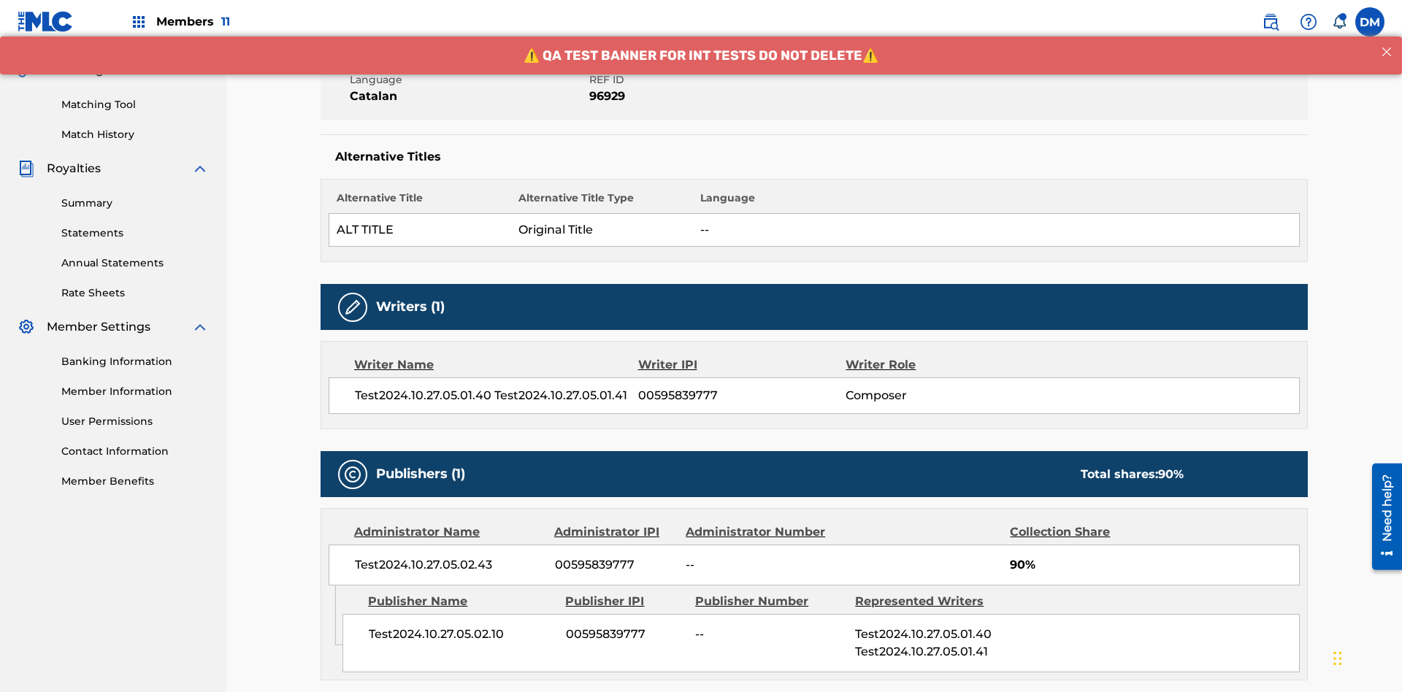
scroll to position [608, 0]
